Goal: Find contact information: Find contact information

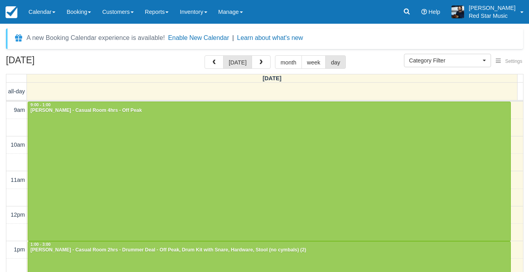
select select
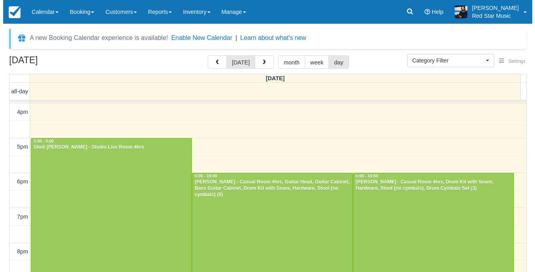
scroll to position [260, 0]
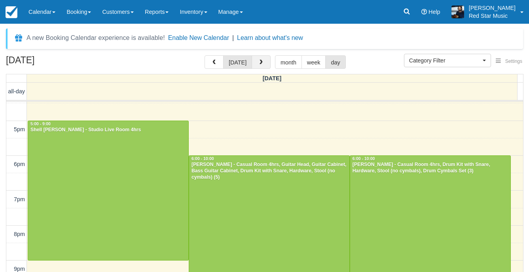
click at [258, 57] on button "button" at bounding box center [261, 61] width 19 height 13
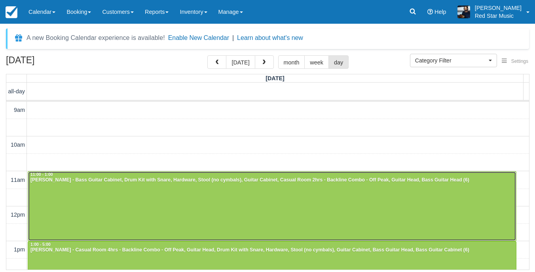
click at [201, 180] on div "[PERSON_NAME] - Bass Guitar Cabinet, Drum Kit with Snare, Hardware, Stool (no c…" at bounding box center [272, 180] width 484 height 6
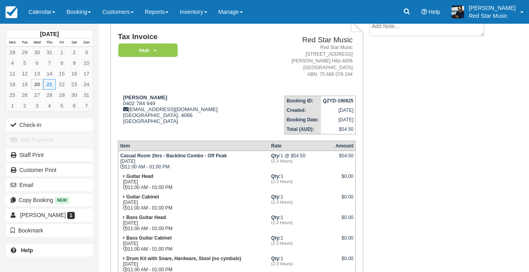
scroll to position [40, 0]
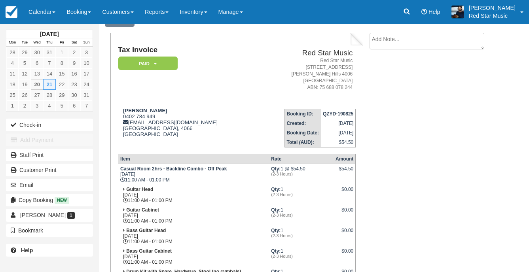
click at [440, 42] on textarea at bounding box center [426, 41] width 115 height 17
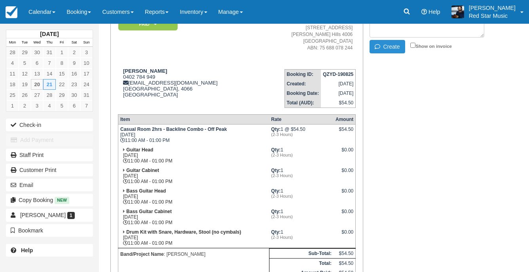
type textarea "3"
click at [392, 50] on button "Create" at bounding box center [387, 46] width 36 height 13
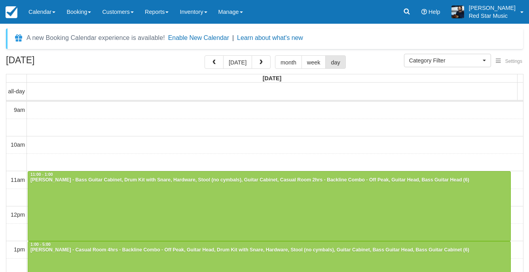
select select
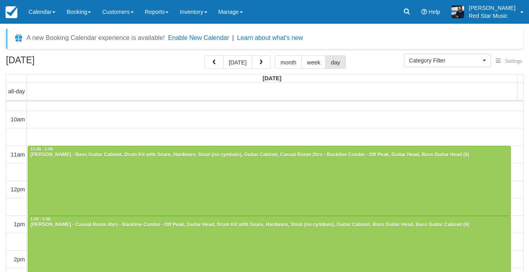
scroll to position [40, 0]
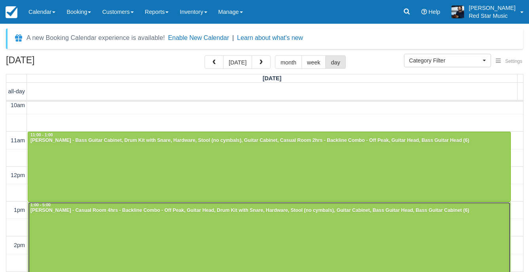
click at [250, 228] on div at bounding box center [269, 271] width 482 height 139
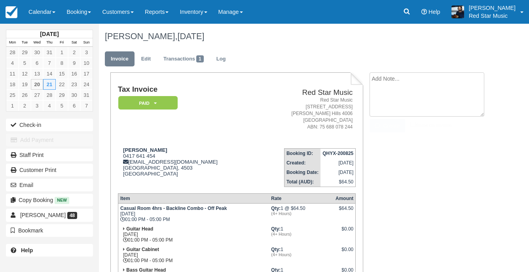
click at [452, 80] on textarea at bounding box center [426, 94] width 115 height 44
type textarea "3"
click at [389, 125] on button "Create" at bounding box center [387, 125] width 36 height 13
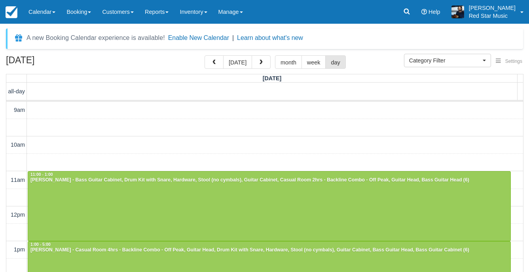
select select
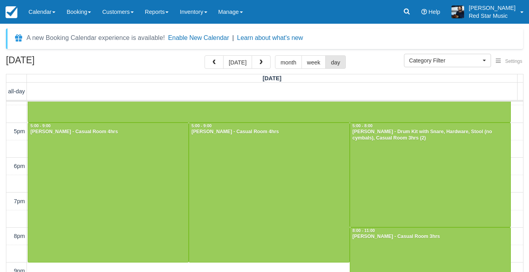
scroll to position [244, 0]
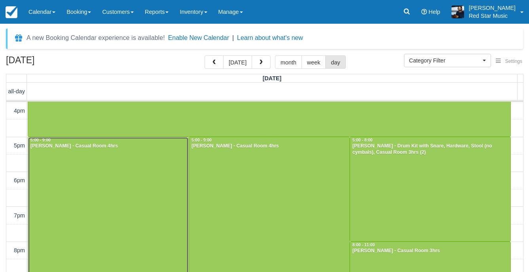
click at [122, 170] on div at bounding box center [108, 206] width 160 height 139
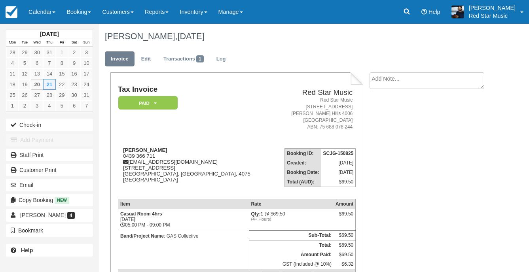
click at [400, 85] on textarea at bounding box center [426, 80] width 115 height 17
type textarea "1"
click at [383, 124] on icon "button" at bounding box center [379, 126] width 9 height 6
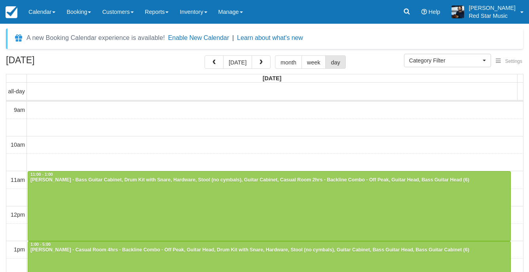
select select
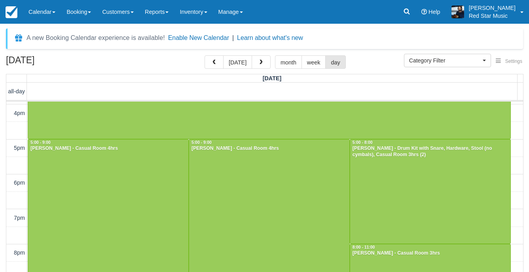
scroll to position [244, 0]
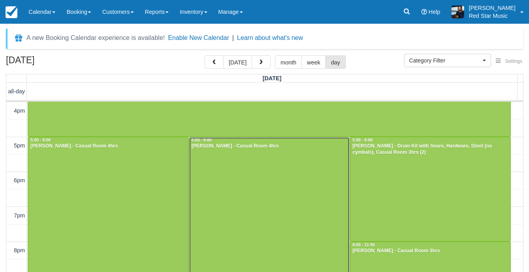
click at [245, 197] on div at bounding box center [269, 206] width 160 height 139
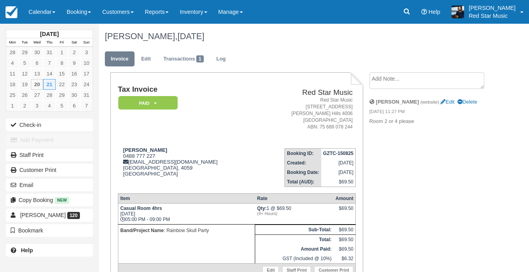
click at [420, 81] on textarea at bounding box center [426, 80] width 115 height 17
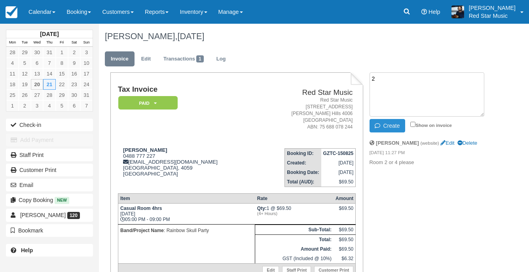
type textarea "2"
click at [388, 123] on button "Create" at bounding box center [387, 125] width 36 height 13
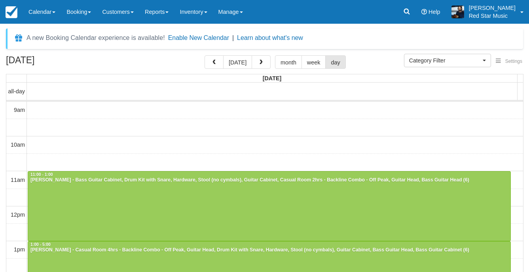
select select
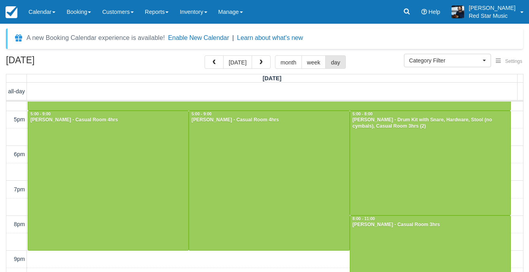
scroll to position [284, 0]
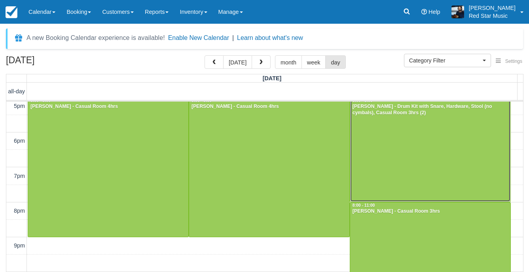
click at [430, 165] on div at bounding box center [430, 150] width 160 height 104
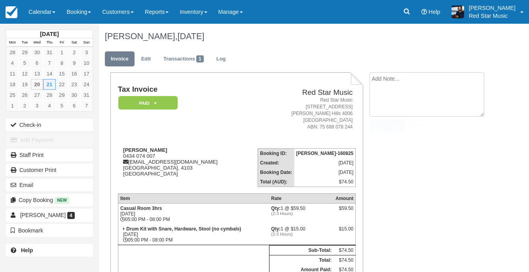
click at [413, 76] on textarea at bounding box center [426, 94] width 115 height 44
type textarea "4"
click at [391, 129] on button "Create" at bounding box center [387, 125] width 36 height 13
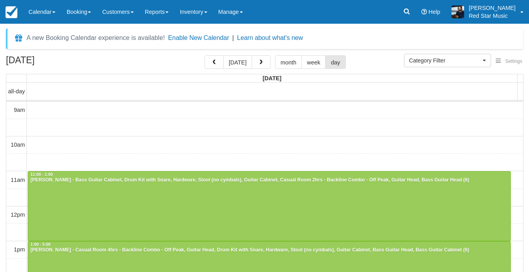
select select
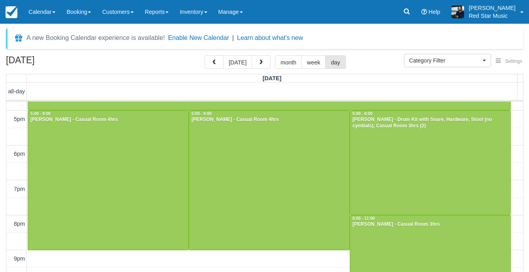
scroll to position [284, 0]
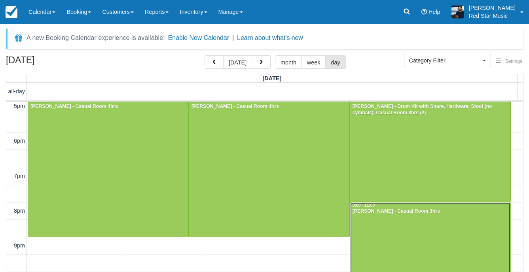
click at [422, 235] on div at bounding box center [430, 255] width 160 height 104
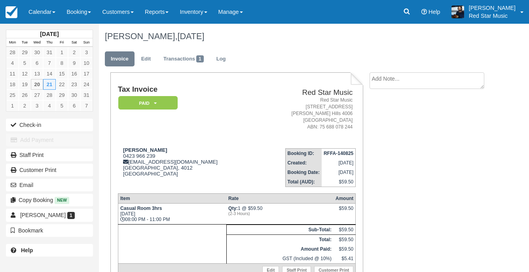
click at [429, 85] on textarea at bounding box center [426, 80] width 115 height 17
type textarea "4"
click at [385, 125] on button "Create" at bounding box center [387, 125] width 36 height 13
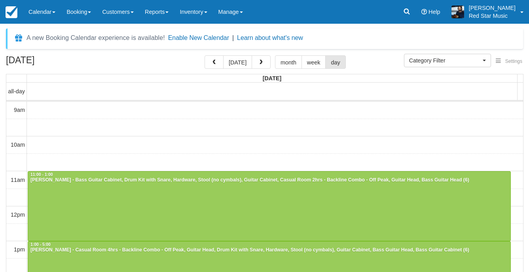
select select
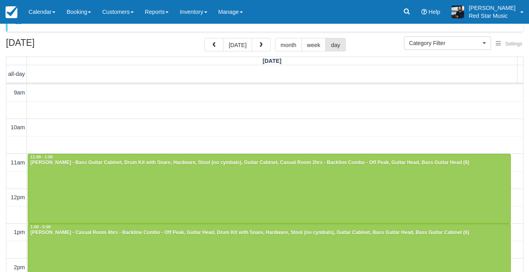
scroll to position [25, 0]
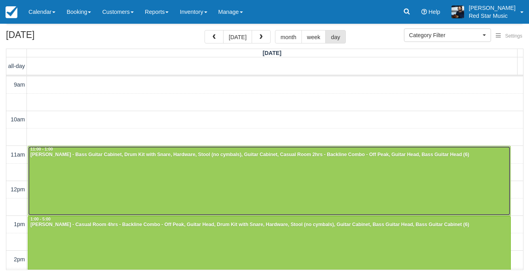
click at [230, 164] on div at bounding box center [269, 180] width 482 height 69
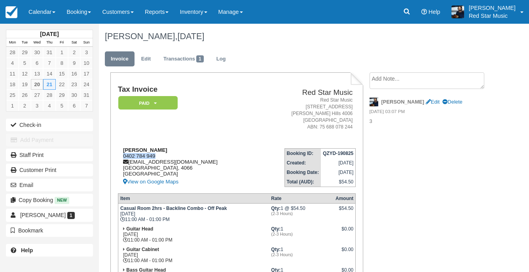
drag, startPoint x: 158, startPoint y: 155, endPoint x: 123, endPoint y: 157, distance: 35.3
click at [123, 157] on div "[PERSON_NAME] 0402 784 949 [EMAIL_ADDRESS][DOMAIN_NAME] [GEOGRAPHIC_DATA] [GEOG…" at bounding box center [187, 167] width 138 height 40
copy div "0402 784 949"
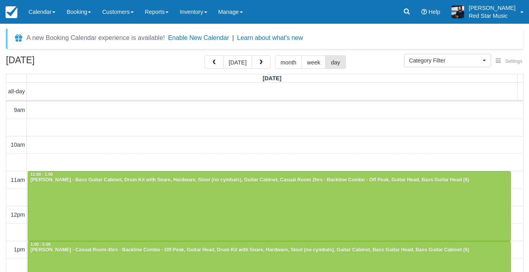
select select
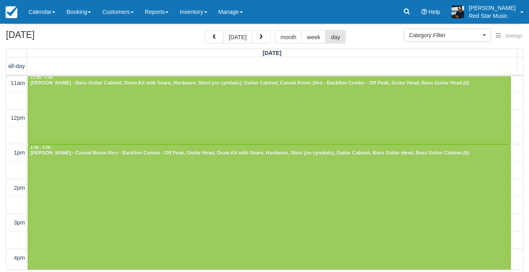
scroll to position [86, 0]
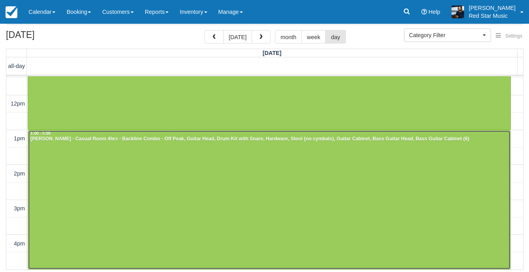
drag, startPoint x: 182, startPoint y: 190, endPoint x: 172, endPoint y: 191, distance: 10.3
click at [182, 190] on div at bounding box center [269, 200] width 482 height 139
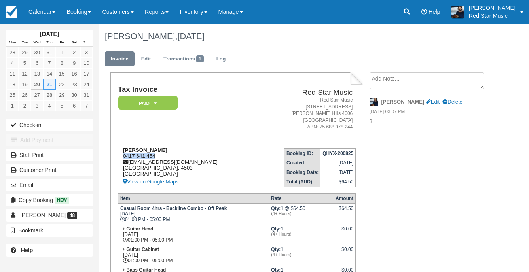
drag, startPoint x: 159, startPoint y: 156, endPoint x: 123, endPoint y: 156, distance: 35.2
click at [123, 156] on div "Lachlan Hagan 0417 641 454 locyhagan123@gmail.com Queensland, 4503 Australia Vi…" at bounding box center [187, 167] width 138 height 40
copy div "0417 641 454"
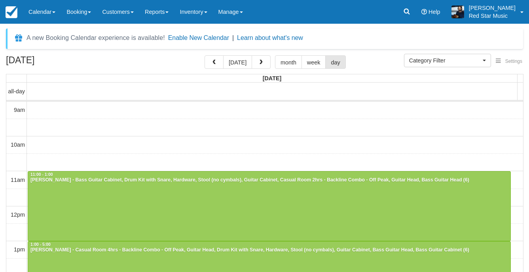
select select
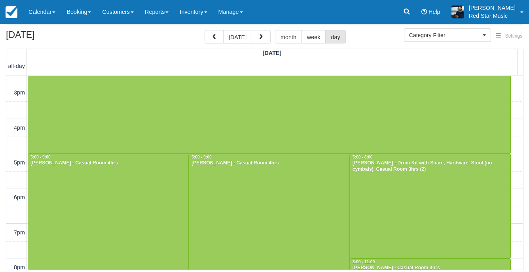
scroll to position [205, 0]
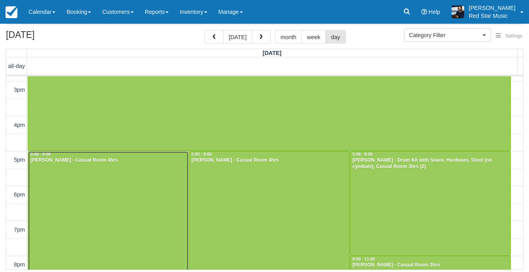
click at [124, 169] on div at bounding box center [108, 221] width 160 height 139
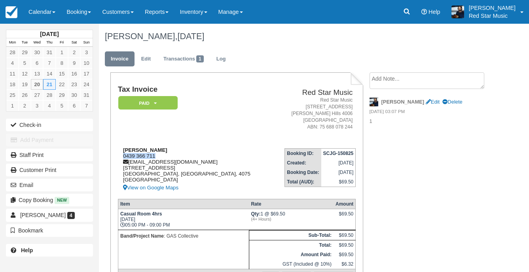
drag, startPoint x: 156, startPoint y: 157, endPoint x: 123, endPoint y: 157, distance: 32.8
click at [123, 157] on div "Brad Dreis 0439 366 711 bradd71@outlook.com 50 Allardyce St, GRACEVILLE QLD 407…" at bounding box center [195, 169] width 155 height 45
copy div "0439 366 711"
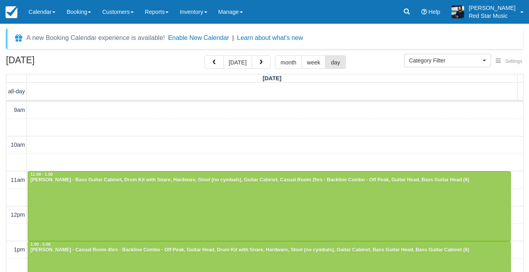
select select
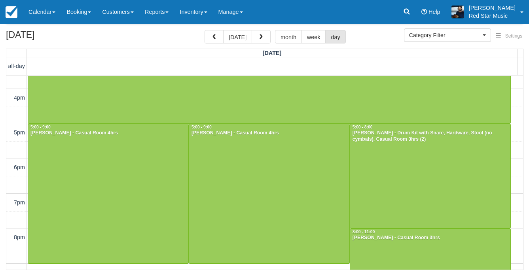
scroll to position [244, 0]
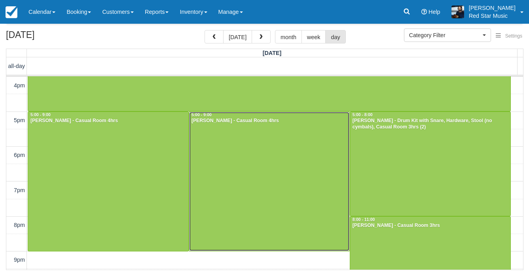
click at [232, 165] on div at bounding box center [269, 181] width 160 height 139
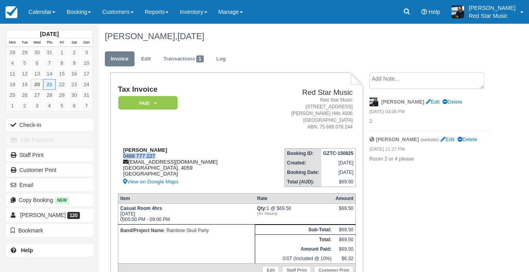
drag, startPoint x: 157, startPoint y: 155, endPoint x: 118, endPoint y: 155, distance: 39.2
click at [118, 155] on div "Paul Cuthbert 0488 777 227 rainbowskullpartyband@gmail.com Queensland, 4059 Aus…" at bounding box center [187, 167] width 139 height 40
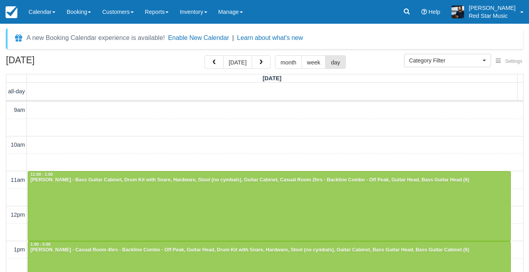
select select
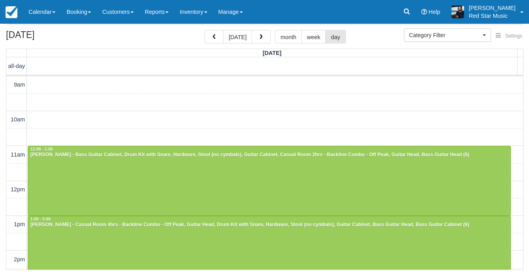
scroll to position [244, 0]
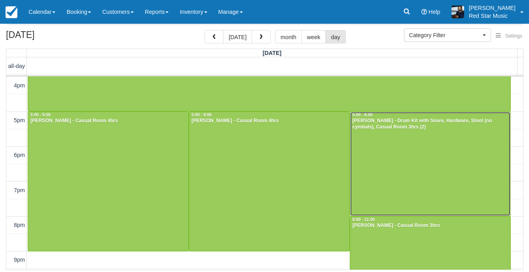
click at [373, 152] on div at bounding box center [430, 164] width 160 height 104
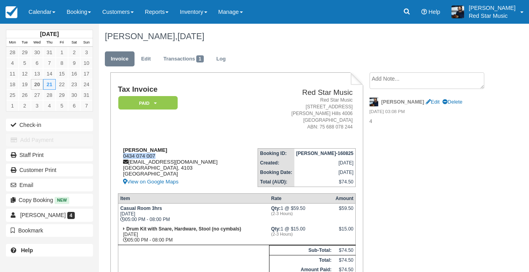
drag, startPoint x: 157, startPoint y: 155, endPoint x: 123, endPoint y: 157, distance: 33.7
click at [123, 157] on div "[PERSON_NAME] 0434 074 007 [EMAIL_ADDRESS][DOMAIN_NAME] [GEOGRAPHIC_DATA] [GEOG…" at bounding box center [178, 167] width 120 height 40
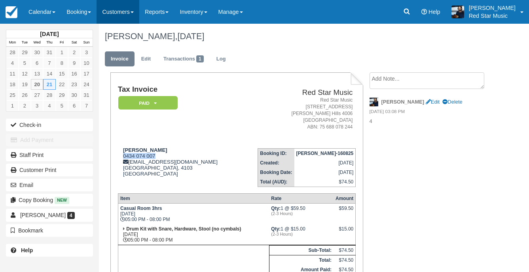
copy div "0434 074 007"
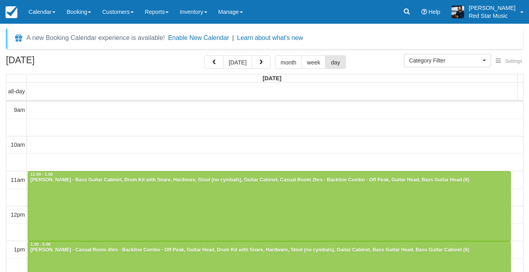
select select
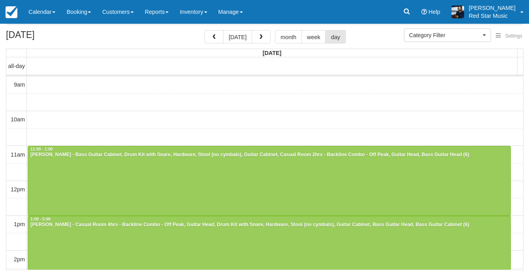
scroll to position [284, 0]
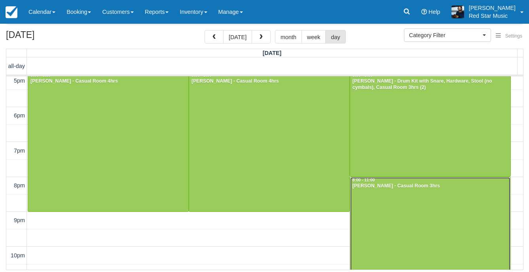
click at [377, 210] on div at bounding box center [430, 229] width 160 height 104
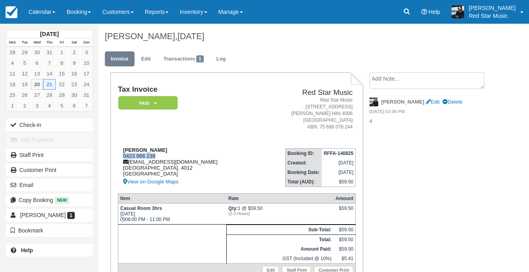
drag, startPoint x: 162, startPoint y: 155, endPoint x: 121, endPoint y: 156, distance: 41.5
click at [121, 156] on div "[PERSON_NAME] 0423 966 239 [EMAIL_ADDRESS][DOMAIN_NAME] [GEOGRAPHIC_DATA] [GEOG…" at bounding box center [187, 167] width 139 height 40
copy div "0423 966 239"
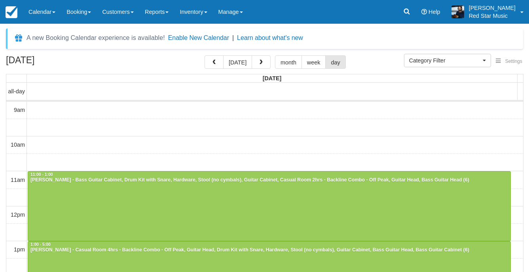
select select
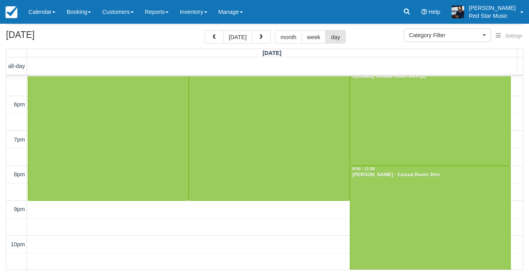
scroll to position [295, 0]
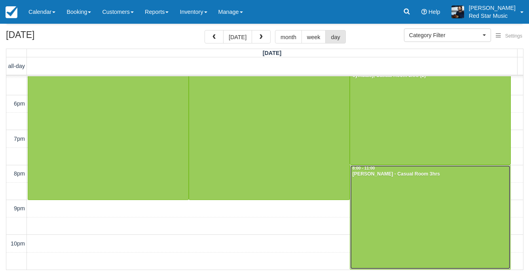
click at [434, 206] on div at bounding box center [430, 217] width 160 height 104
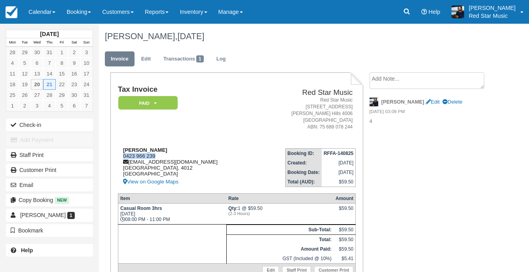
drag, startPoint x: 159, startPoint y: 157, endPoint x: 123, endPoint y: 157, distance: 36.0
click at [123, 157] on div "[PERSON_NAME] 0423 966 239 [EMAIL_ADDRESS][DOMAIN_NAME] [GEOGRAPHIC_DATA] [GEOG…" at bounding box center [187, 167] width 139 height 40
copy div "0423 966 239"
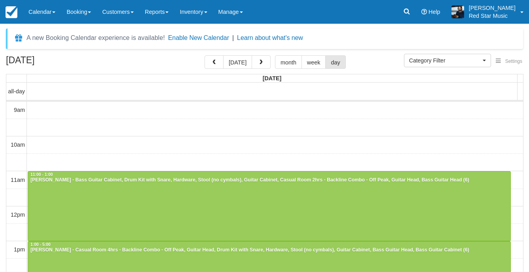
select select
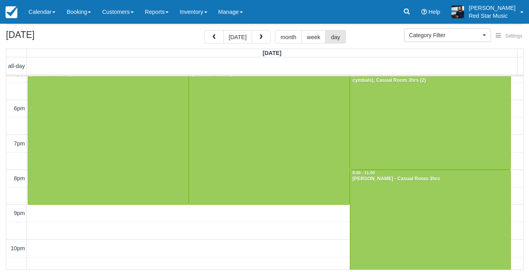
scroll to position [295, 0]
